Goal: Task Accomplishment & Management: Use online tool/utility

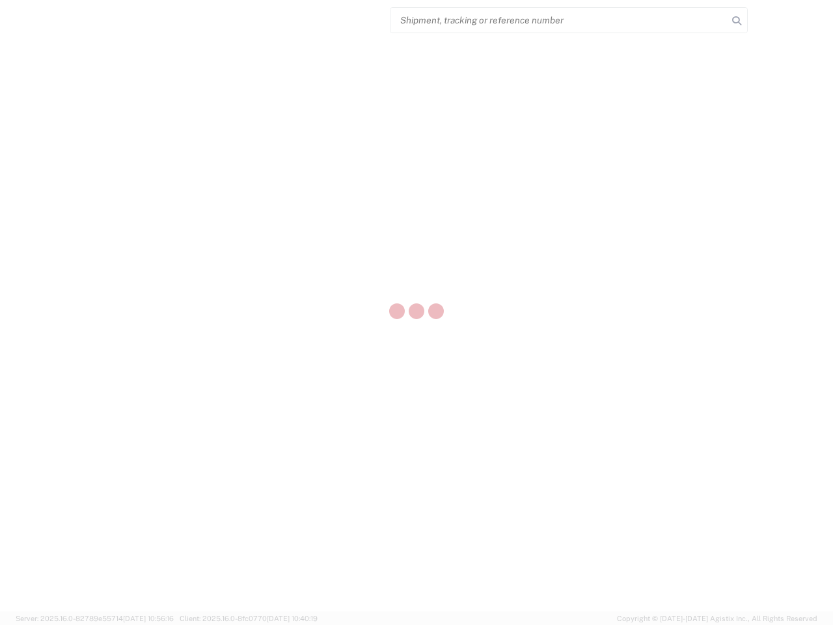
select select "US"
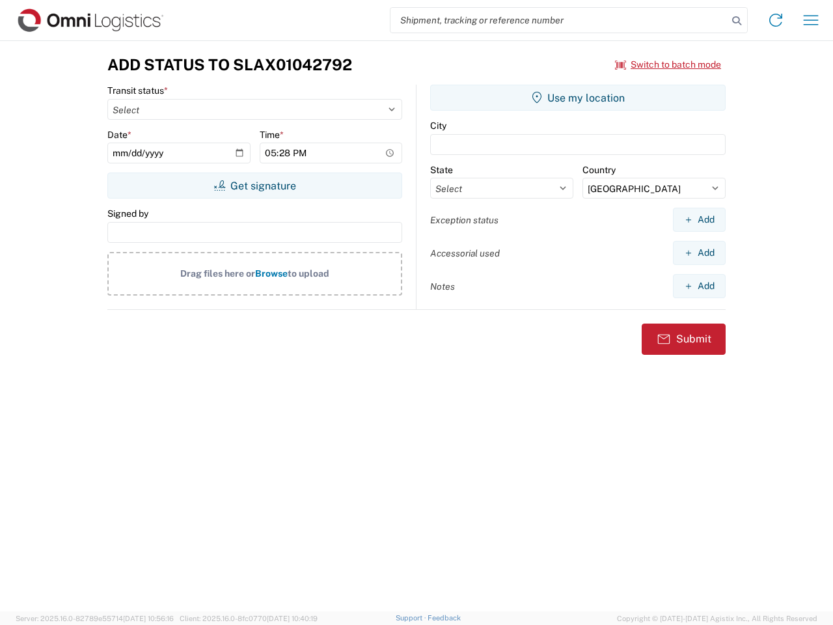
click at [559, 20] on input "search" at bounding box center [558, 20] width 337 height 25
click at [737, 21] on icon at bounding box center [737, 21] width 18 height 18
click at [776, 20] on icon at bounding box center [775, 20] width 21 height 21
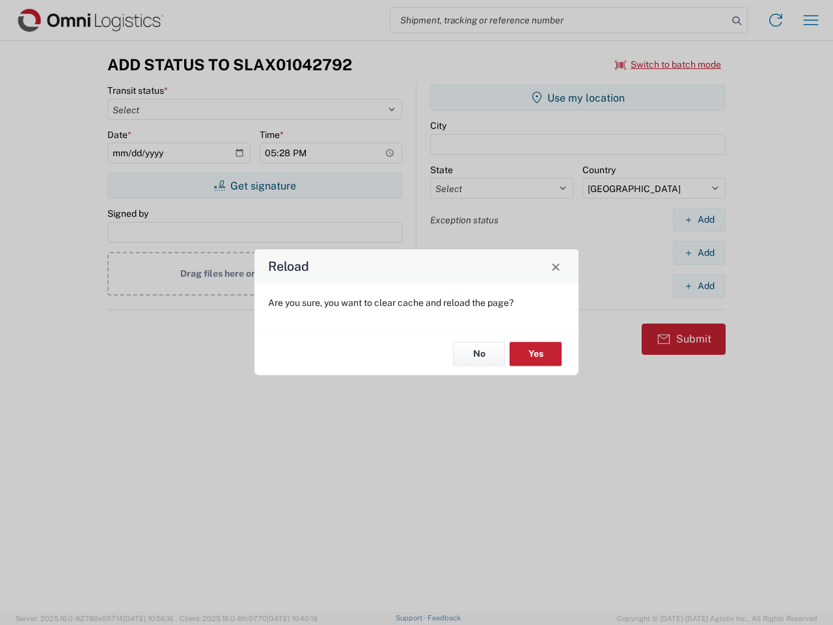
click at [668, 64] on div "Reload Are you sure, you want to clear cache and reload the page? No Yes" at bounding box center [416, 312] width 833 height 625
click at [254, 185] on div "Reload Are you sure, you want to clear cache and reload the page? No Yes" at bounding box center [416, 312] width 833 height 625
click at [578, 98] on div "Reload Are you sure, you want to clear cache and reload the page? No Yes" at bounding box center [416, 312] width 833 height 625
click at [699, 219] on div "Reload Are you sure, you want to clear cache and reload the page? No Yes" at bounding box center [416, 312] width 833 height 625
click at [699, 253] on div "Reload Are you sure, you want to clear cache and reload the page? No Yes" at bounding box center [416, 312] width 833 height 625
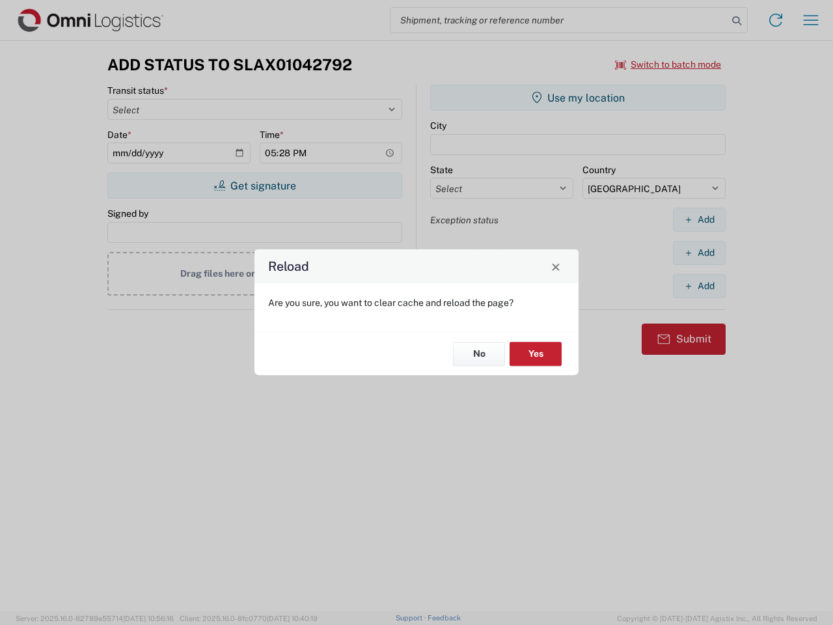
click at [699, 286] on div "Reload Are you sure, you want to clear cache and reload the page? No Yes" at bounding box center [416, 312] width 833 height 625
